Goal: Transaction & Acquisition: Purchase product/service

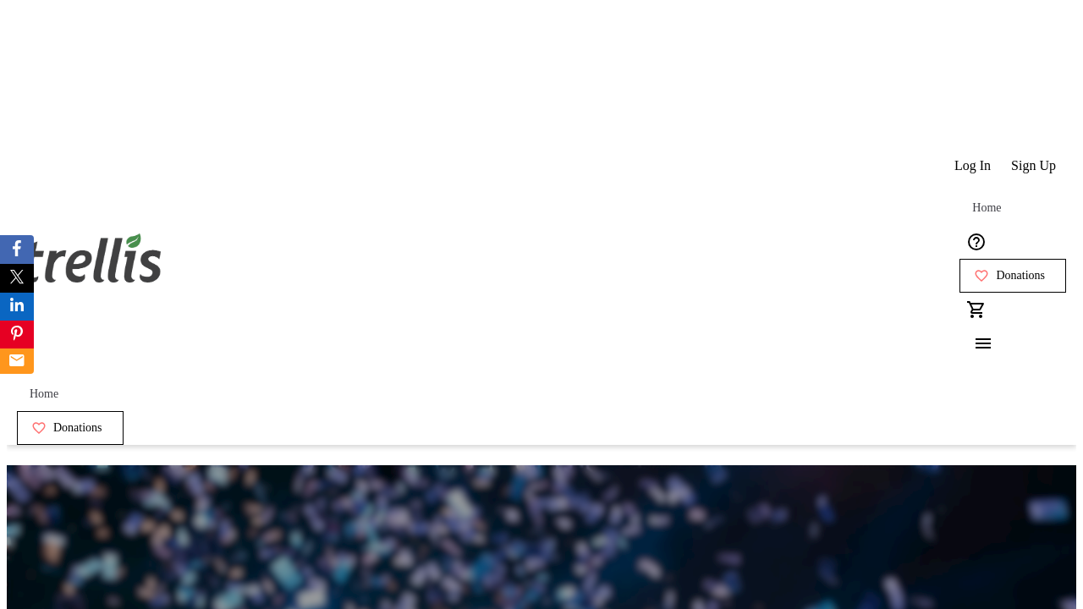
click at [1034, 158] on span "Sign Up" at bounding box center [1033, 165] width 45 height 15
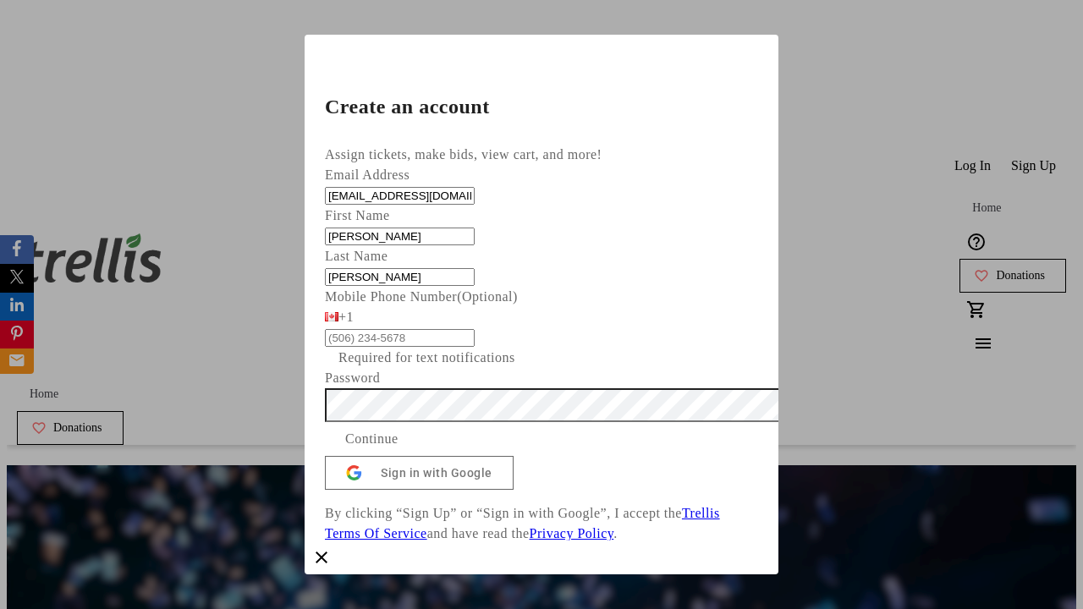
click at [398, 429] on span "Continue" at bounding box center [371, 439] width 53 height 20
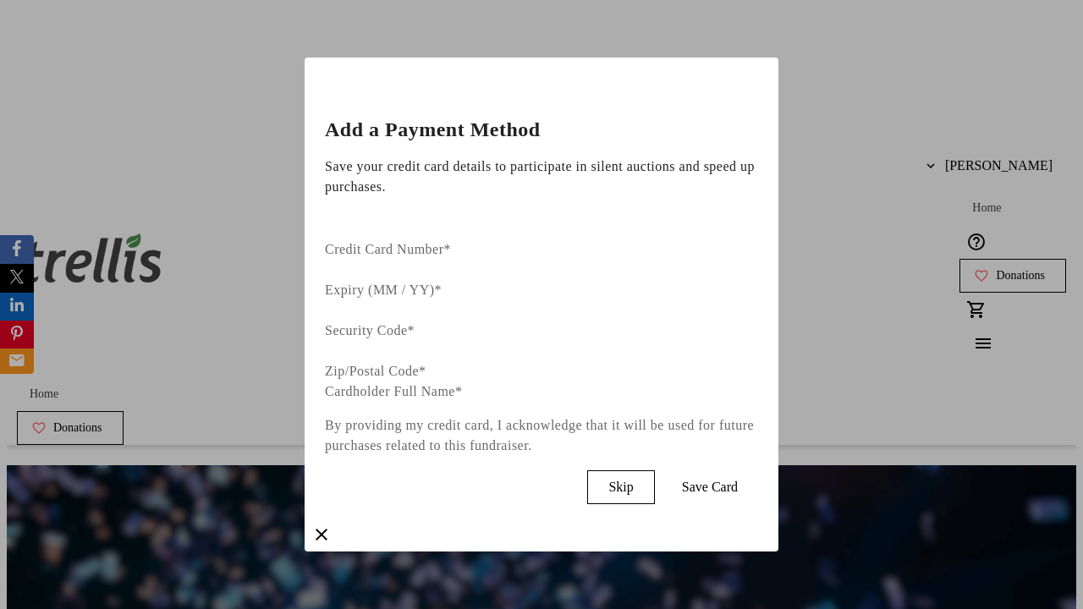
click at [633, 480] on span "Skip" at bounding box center [620, 487] width 25 height 15
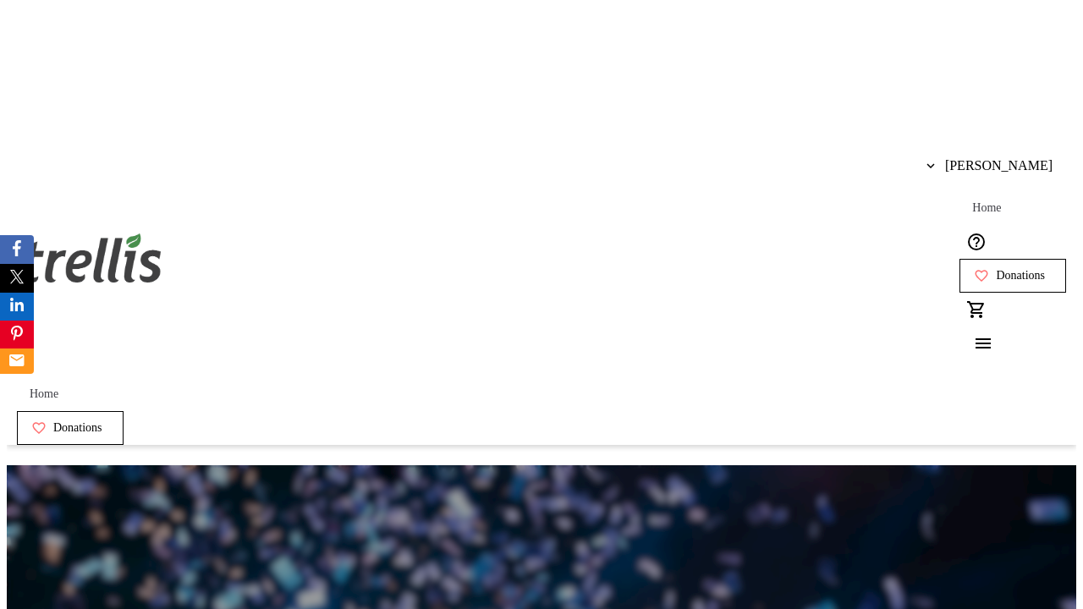
click at [995, 269] on span "Donations" at bounding box center [1019, 276] width 49 height 14
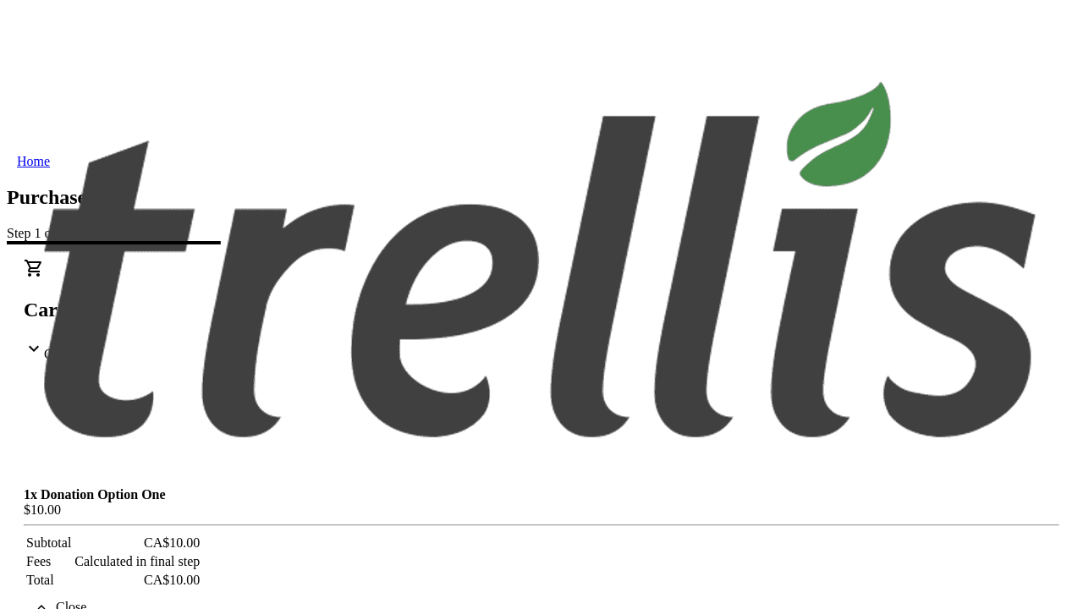
select select "BC"
select select "CA"
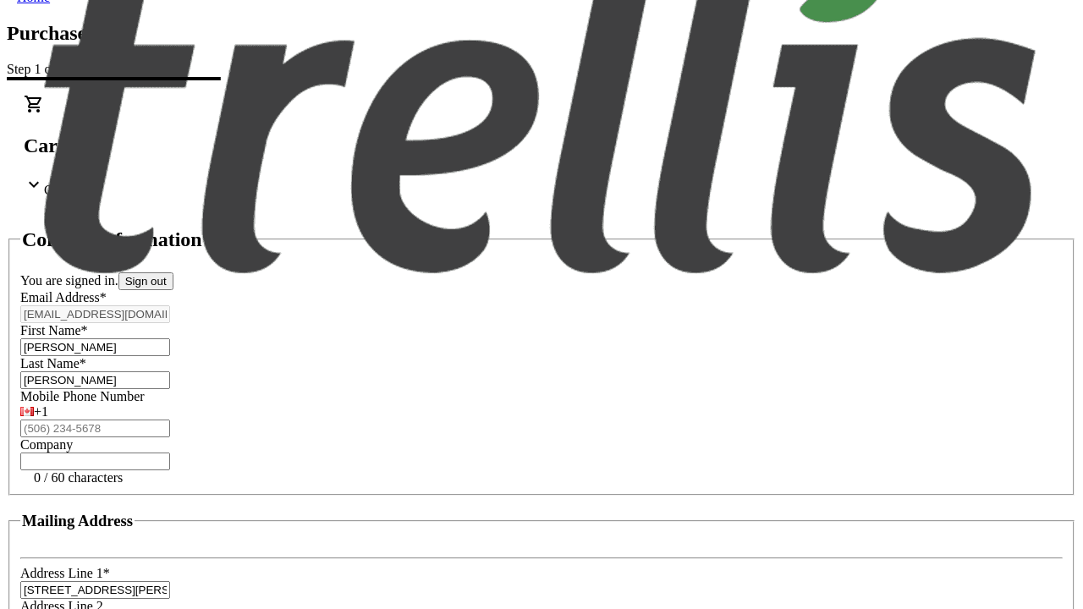
type input "V1Y 0C2"
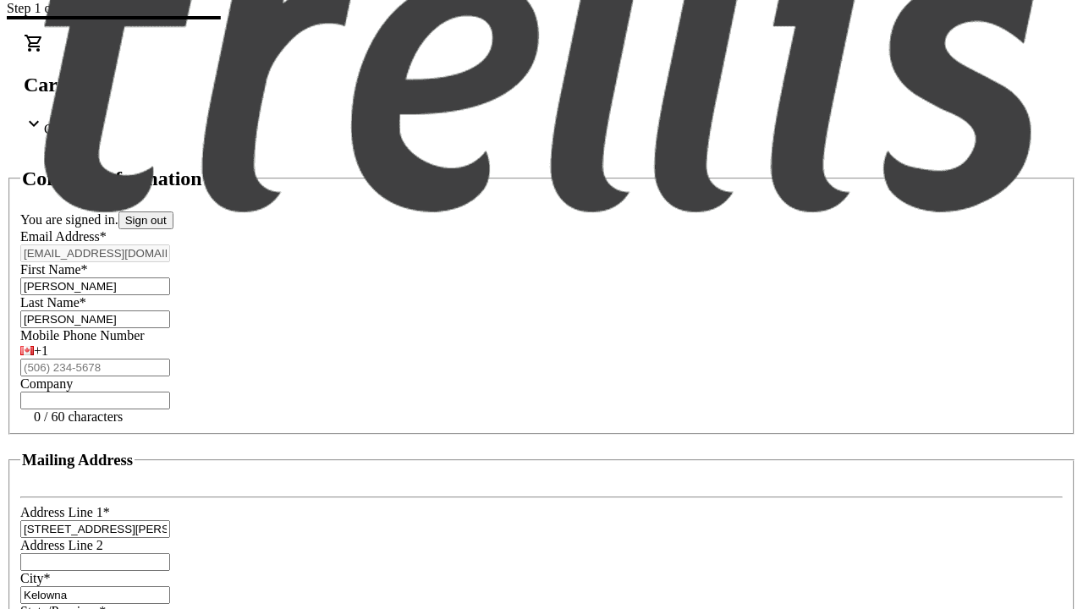
scroll to position [322, 0]
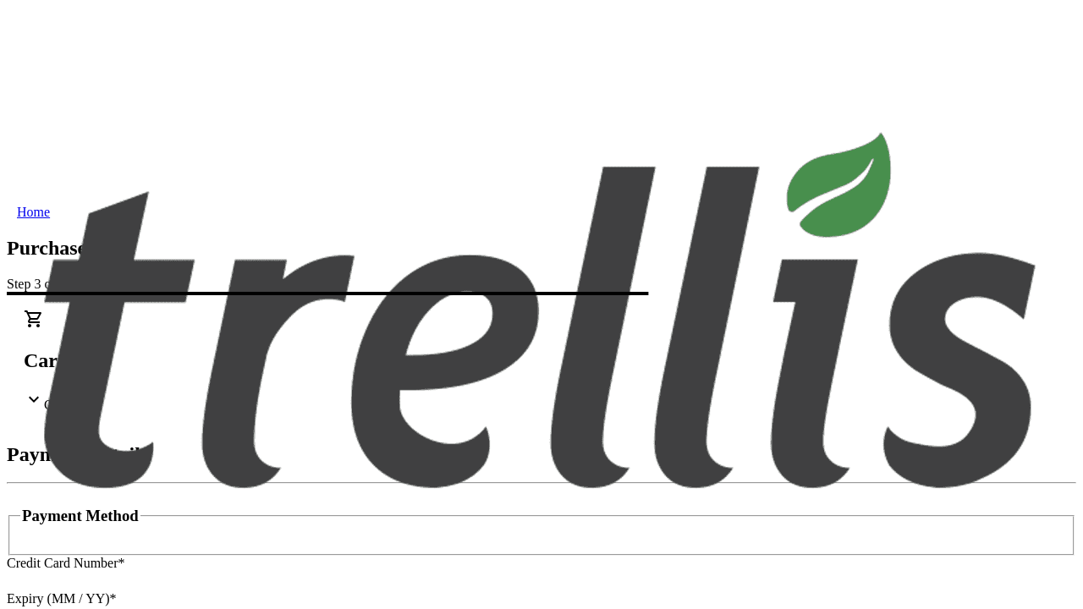
type input "V1Y 0C2"
